Goal: Task Accomplishment & Management: Complete application form

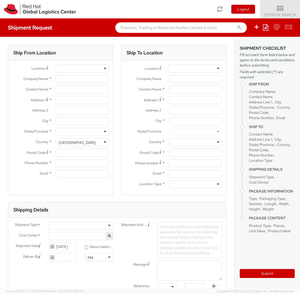
select select "677"
select select
type input "Red Hat"
type input "[PERSON_NAME]"
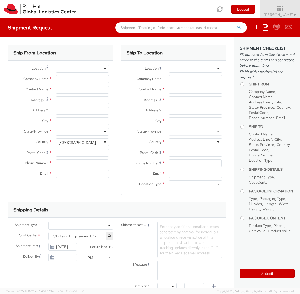
type input "[EMAIL_ADDRESS][DOMAIN_NAME]"
click at [217, 70] on div at bounding box center [195, 69] width 53 height 8
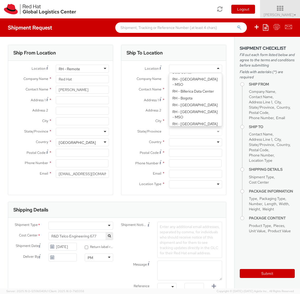
scroll to position [161, 0]
type input "Red Hat Czech s.r.o."
type input "Purkynova 647/111"
type input "[GEOGRAPHIC_DATA]"
type input "621 00"
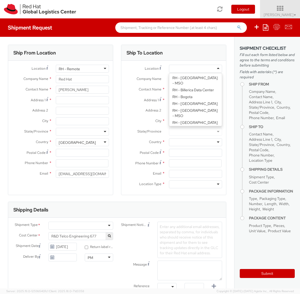
type input "420 532 294 555"
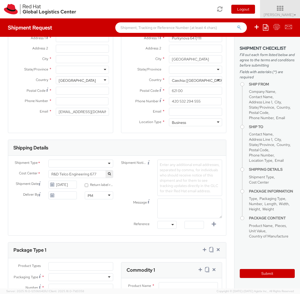
scroll to position [63, 0]
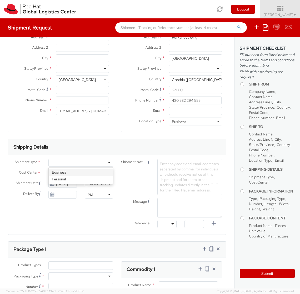
click at [101, 165] on div at bounding box center [80, 163] width 65 height 8
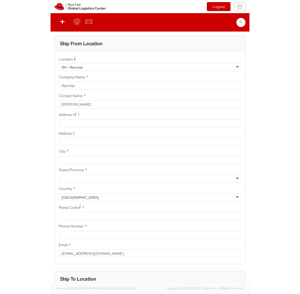
scroll to position [0, 0]
